Goal: Transaction & Acquisition: Purchase product/service

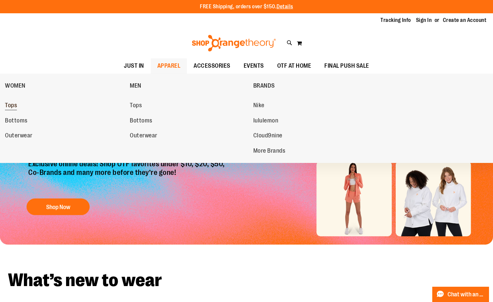
type input "**********"
click at [12, 107] on span "Tops" at bounding box center [11, 106] width 12 height 8
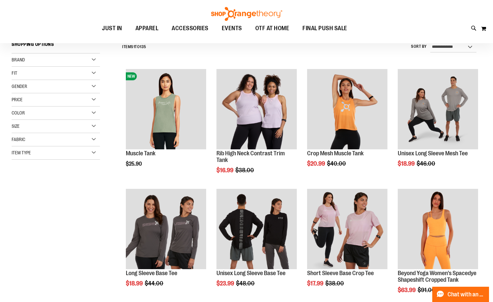
scroll to position [99, 0]
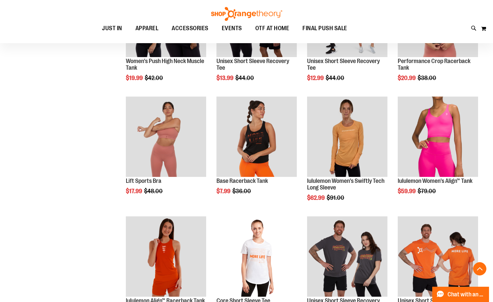
scroll to position [431, 0]
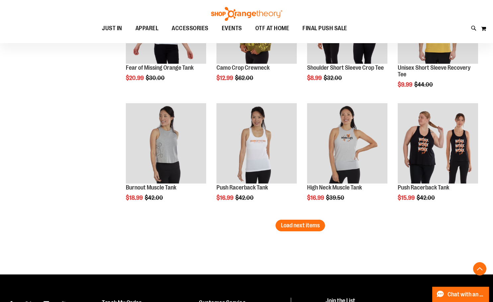
scroll to position [995, 0]
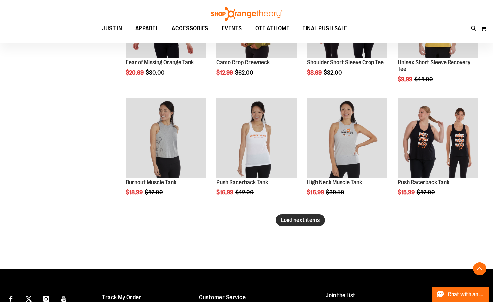
type input "**********"
click at [292, 223] on span "Load next items" at bounding box center [300, 220] width 39 height 7
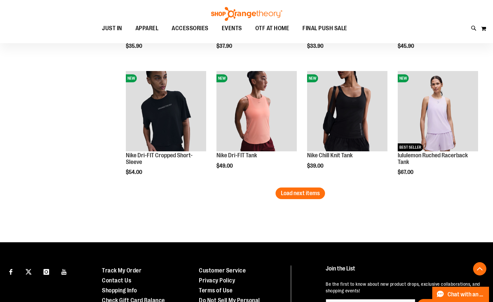
scroll to position [1393, 0]
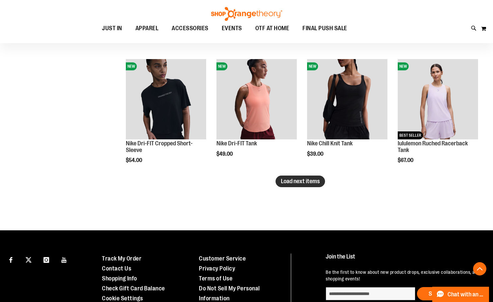
click at [300, 180] on span "Load next items" at bounding box center [300, 181] width 39 height 7
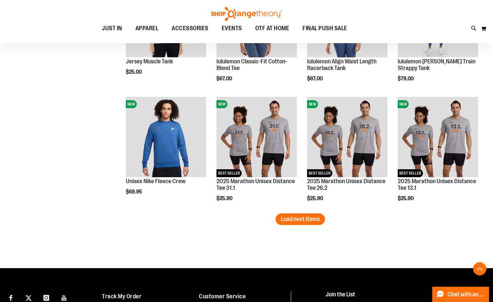
scroll to position [1725, 0]
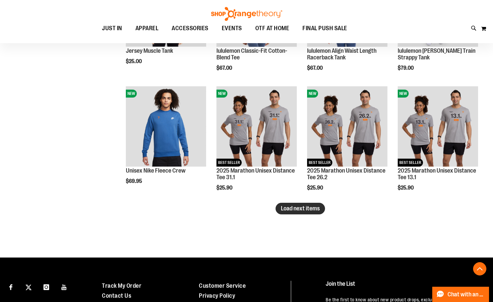
click at [308, 211] on span "Load next items" at bounding box center [300, 208] width 39 height 7
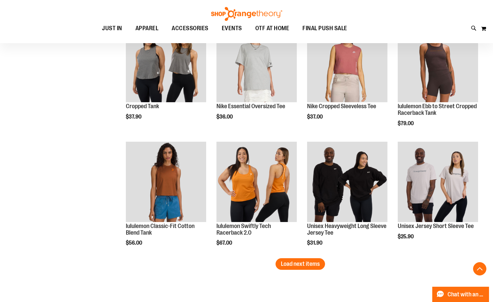
scroll to position [2056, 0]
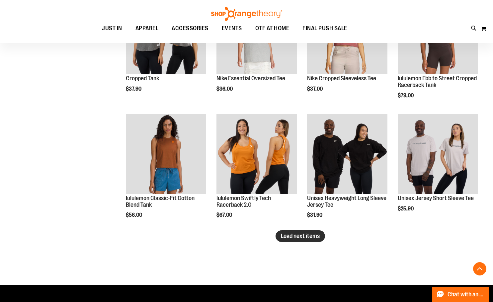
click at [315, 241] on button "Load next items" at bounding box center [299, 236] width 49 height 12
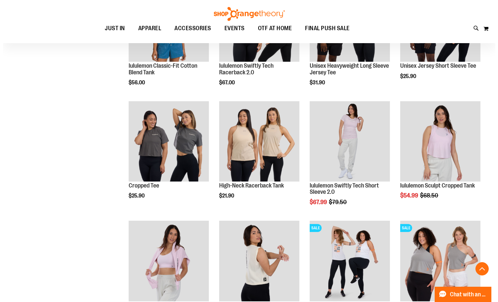
scroll to position [2222, 0]
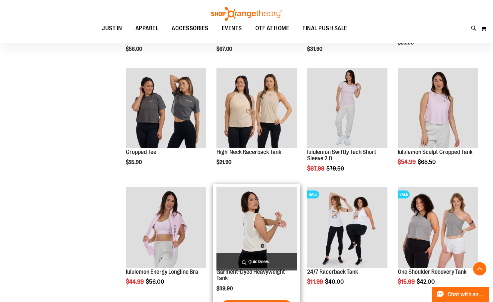
click at [252, 263] on span "Quickview" at bounding box center [256, 262] width 80 height 18
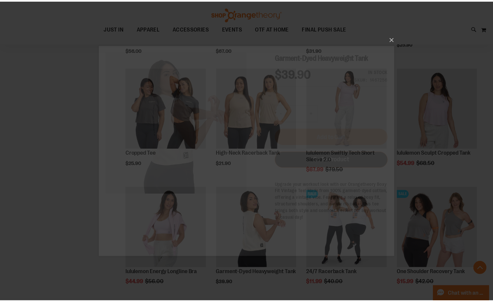
scroll to position [0, 0]
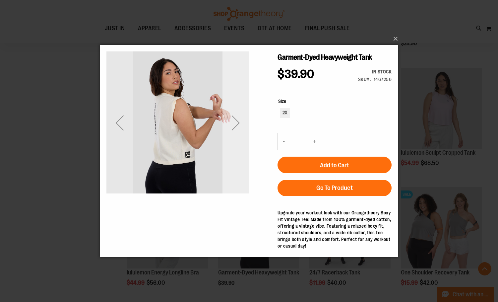
click at [231, 143] on div "Next" at bounding box center [236, 122] width 27 height 143
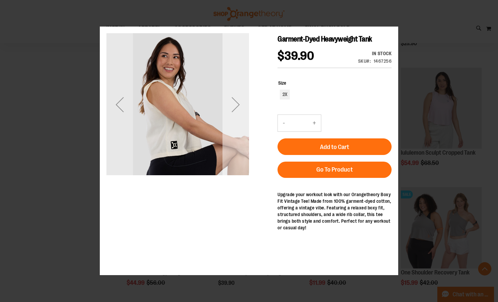
click at [231, 133] on div "Next" at bounding box center [236, 104] width 27 height 143
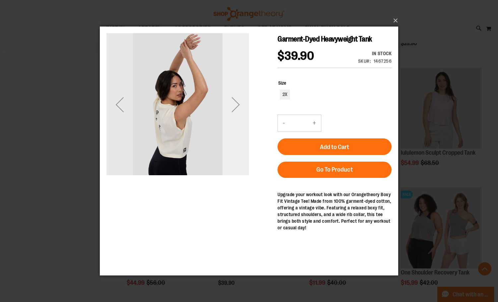
click at [231, 133] on div "Next" at bounding box center [236, 104] width 27 height 143
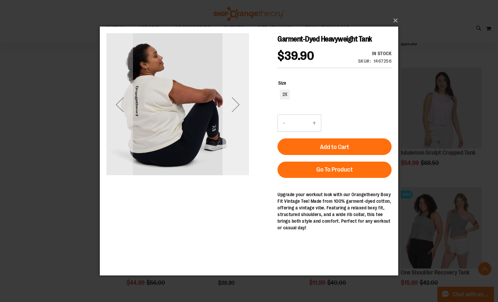
click at [231, 133] on div "Next" at bounding box center [236, 104] width 27 height 143
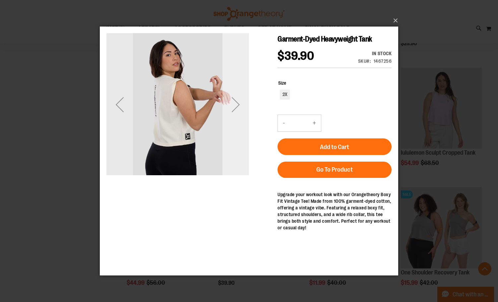
click at [231, 133] on div "Next" at bounding box center [236, 104] width 27 height 143
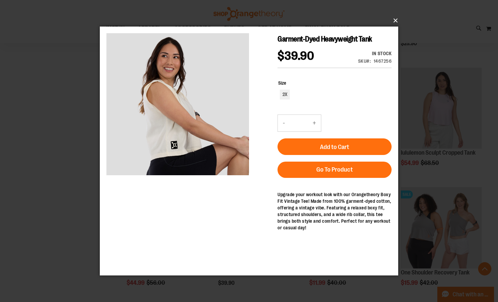
click at [394, 18] on button "×" at bounding box center [251, 20] width 299 height 15
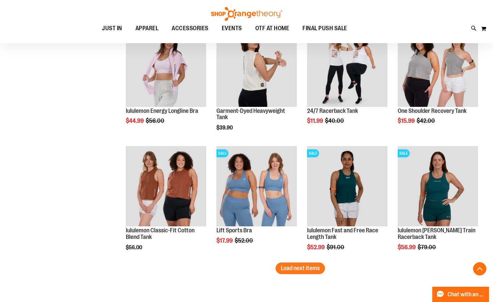
scroll to position [2388, 0]
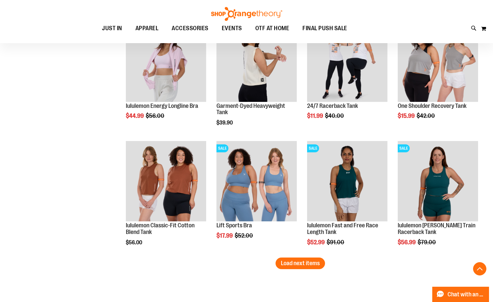
click at [311, 265] on span "Load next items" at bounding box center [300, 263] width 39 height 7
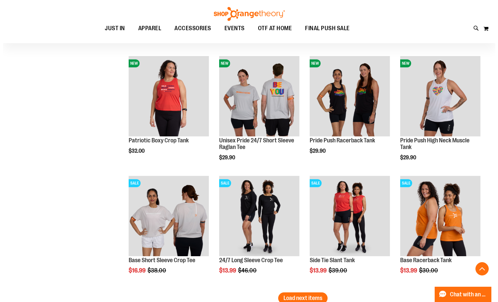
scroll to position [2720, 0]
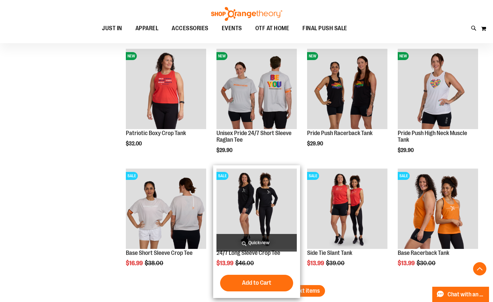
click at [272, 238] on span "Quickview" at bounding box center [256, 243] width 80 height 18
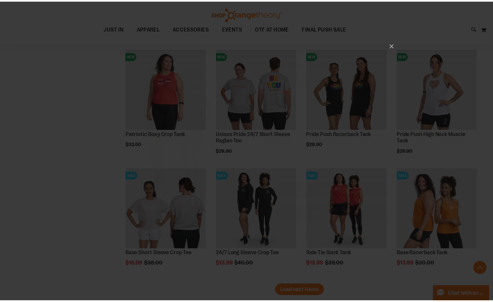
scroll to position [0, 0]
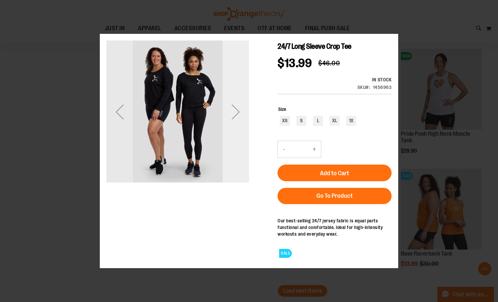
click at [245, 147] on div "Next" at bounding box center [236, 111] width 27 height 143
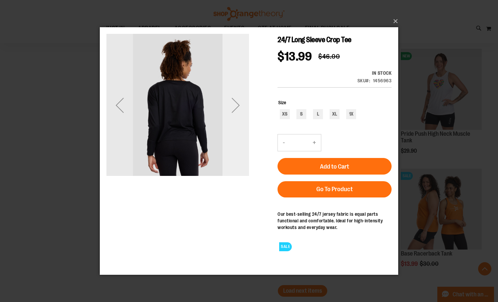
click at [245, 143] on div "Next" at bounding box center [236, 105] width 27 height 143
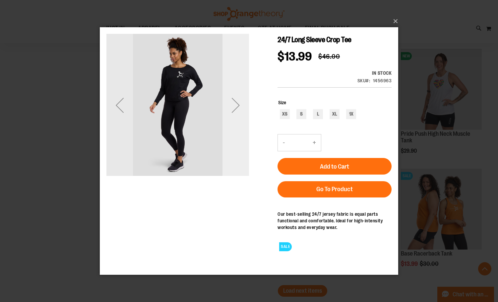
click at [245, 143] on div "Next" at bounding box center [236, 105] width 27 height 143
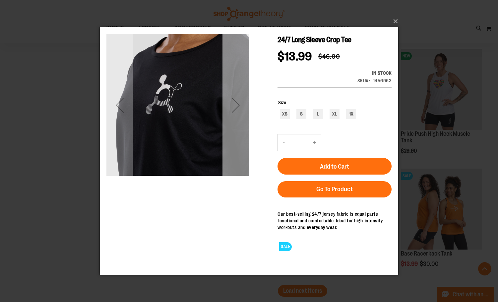
click at [245, 143] on div "Next" at bounding box center [236, 105] width 27 height 143
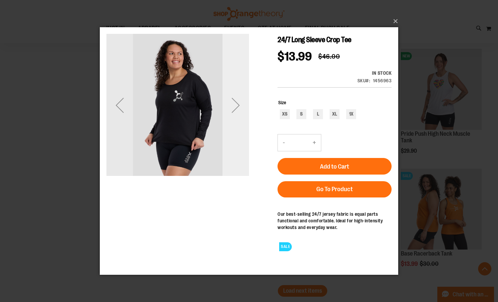
click at [245, 143] on div "Next" at bounding box center [236, 105] width 27 height 143
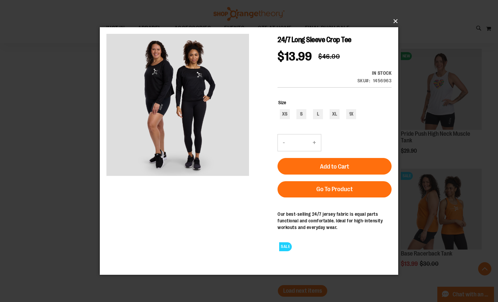
click at [392, 26] on button "×" at bounding box center [251, 21] width 299 height 15
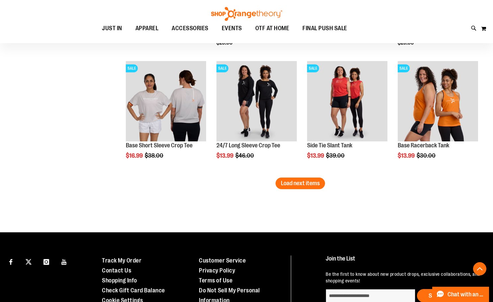
scroll to position [2852, 0]
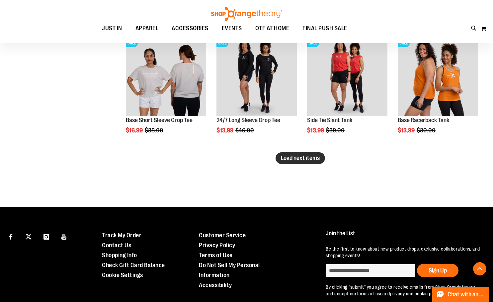
click at [295, 157] on span "Load next items" at bounding box center [300, 158] width 39 height 7
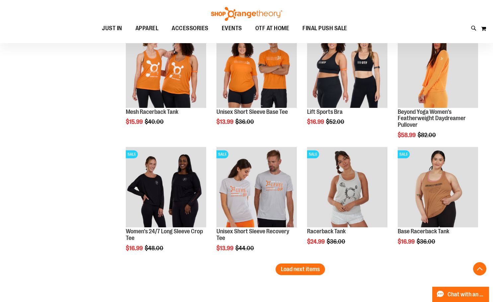
scroll to position [3118, 0]
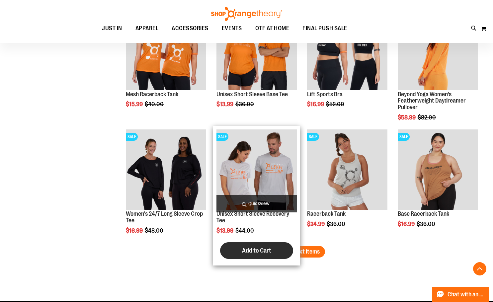
click at [276, 250] on button "Add to Cart" at bounding box center [256, 250] width 73 height 17
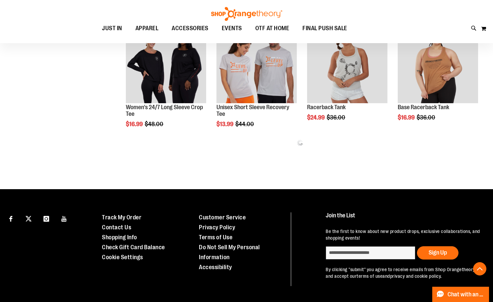
scroll to position [267, 0]
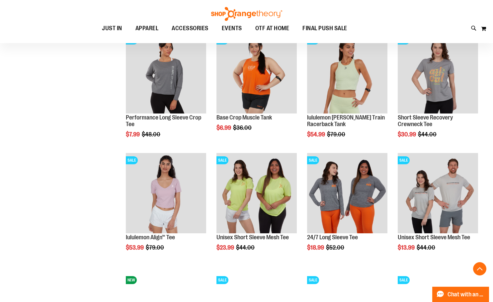
scroll to position [399, 0]
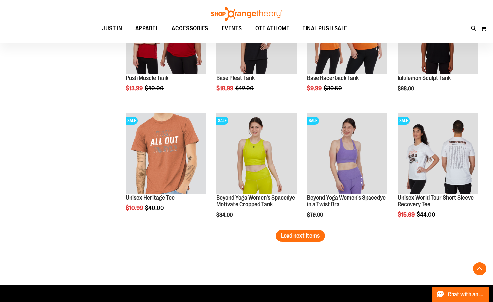
scroll to position [930, 0]
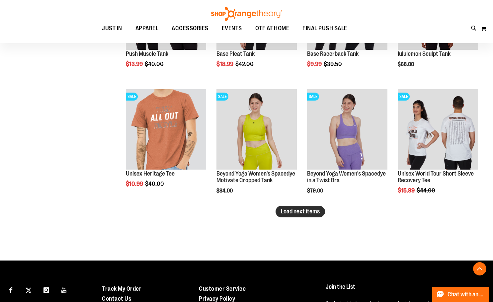
type input "**********"
click at [289, 216] on button "Load next items" at bounding box center [299, 212] width 49 height 12
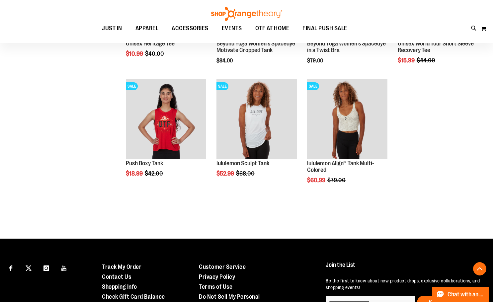
scroll to position [1063, 0]
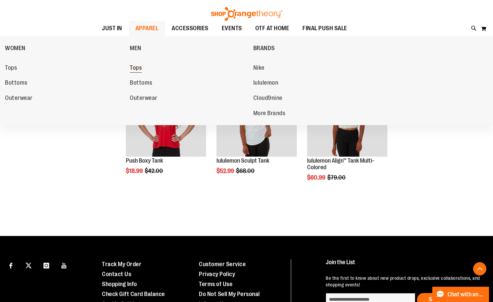
click at [139, 68] on span "Tops" at bounding box center [136, 68] width 12 height 8
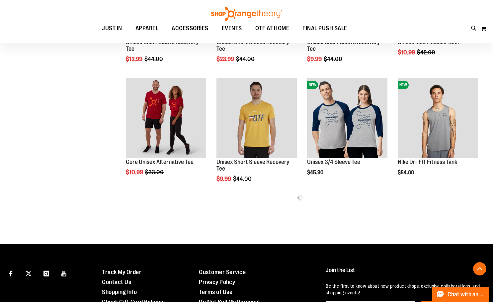
scroll to position [298, 0]
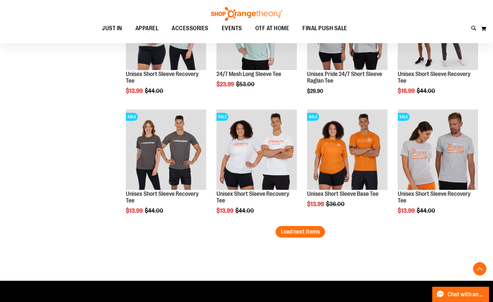
scroll to position [995, 0]
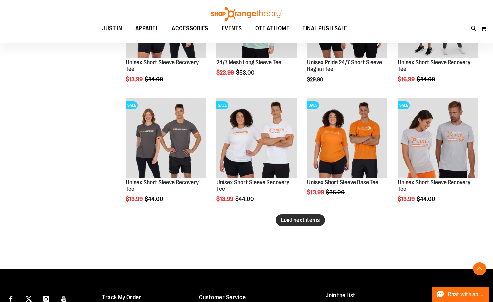
type input "**********"
click at [288, 221] on span "Load next items" at bounding box center [300, 220] width 39 height 7
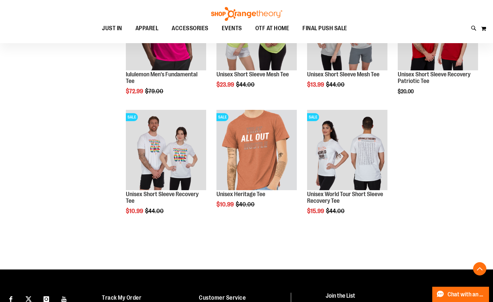
scroll to position [1227, 0]
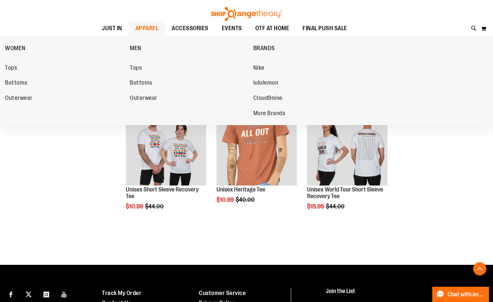
click at [144, 76] on li "Tops" at bounding box center [190, 69] width 120 height 14
click at [146, 84] on span "Bottoms" at bounding box center [141, 83] width 23 height 8
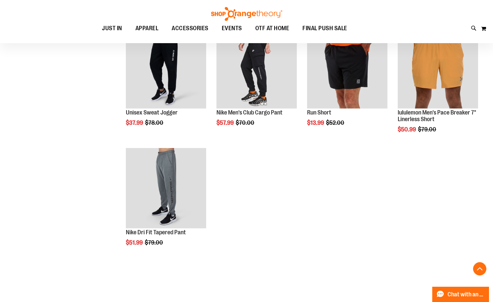
scroll to position [232, 0]
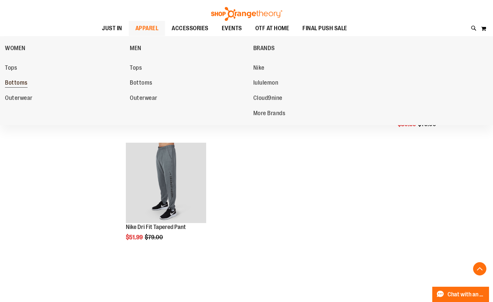
type input "**********"
click at [15, 87] on span "Bottoms" at bounding box center [16, 83] width 23 height 8
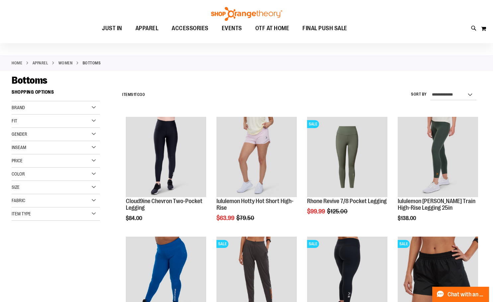
scroll to position [66, 0]
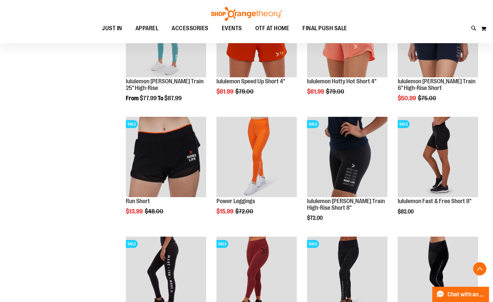
scroll to position [530, 0]
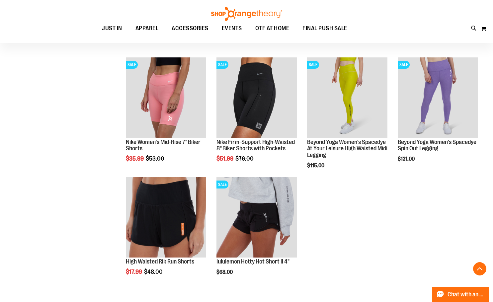
scroll to position [829, 0]
